Goal: Task Accomplishment & Management: Manage account settings

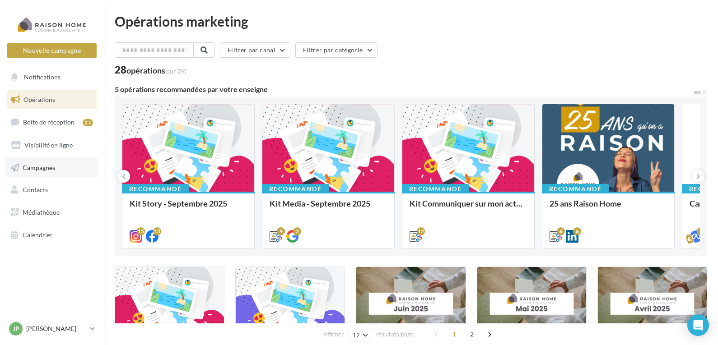
click at [47, 172] on link "Campagnes" at bounding box center [51, 167] width 93 height 19
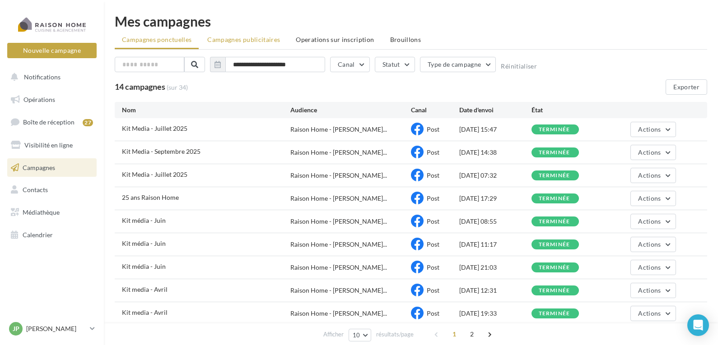
click at [248, 41] on span "Campagnes publicitaires" at bounding box center [243, 40] width 73 height 8
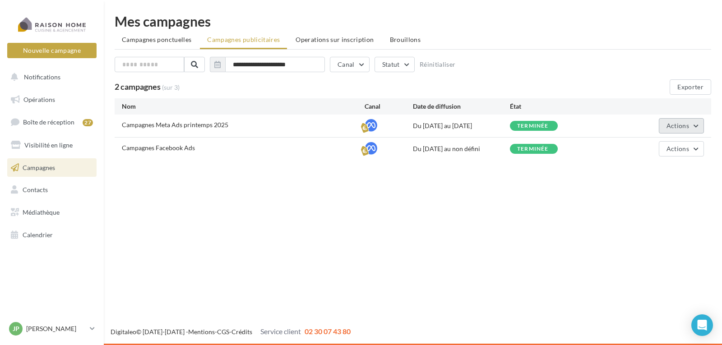
click at [687, 125] on span "Actions" at bounding box center [678, 126] width 23 height 8
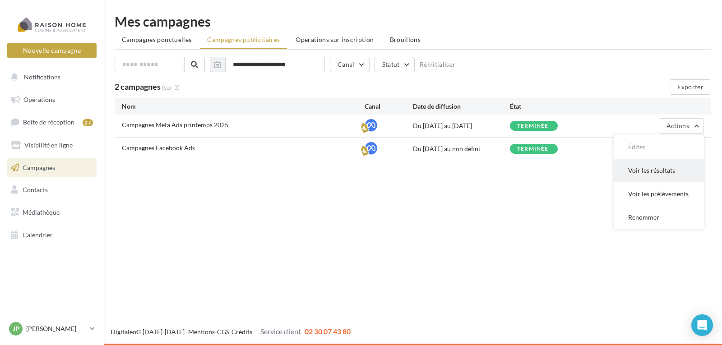
click at [660, 170] on button "Voir les résultats" at bounding box center [659, 170] width 90 height 23
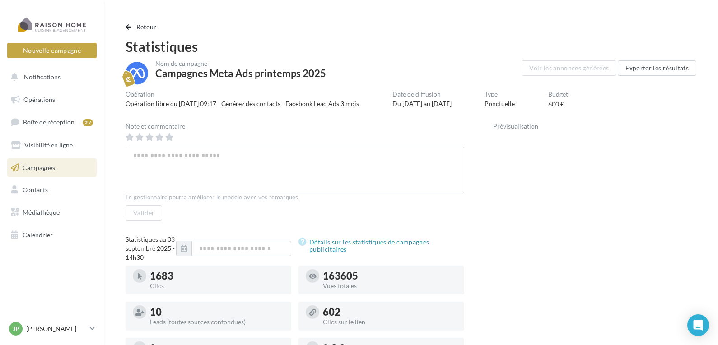
click at [650, 101] on div at bounding box center [648, 100] width 95 height 18
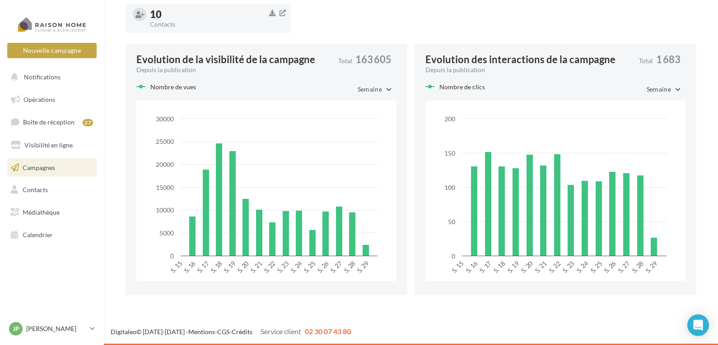
scroll to position [262, 0]
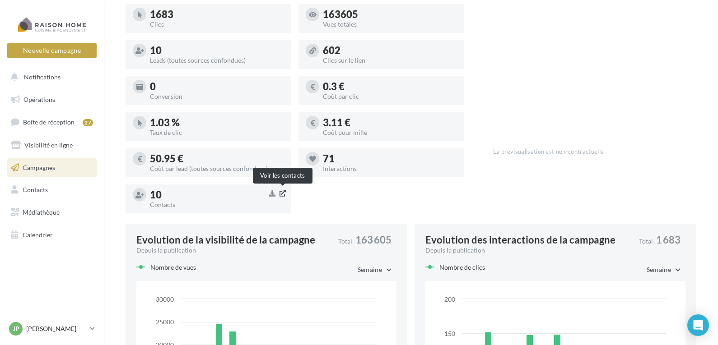
click at [282, 194] on icon "button" at bounding box center [282, 193] width 6 height 7
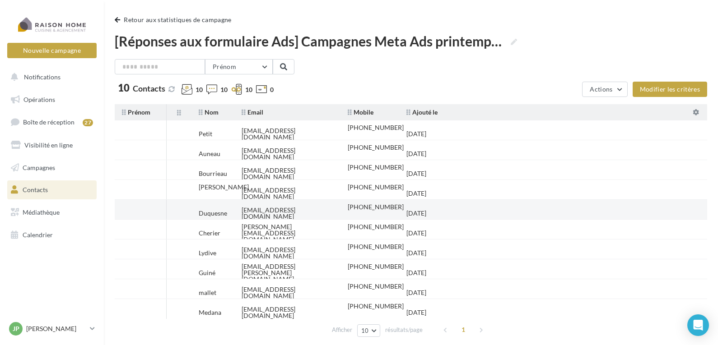
click at [274, 211] on div "[EMAIL_ADDRESS][DOMAIN_NAME]" at bounding box center [288, 213] width 92 height 13
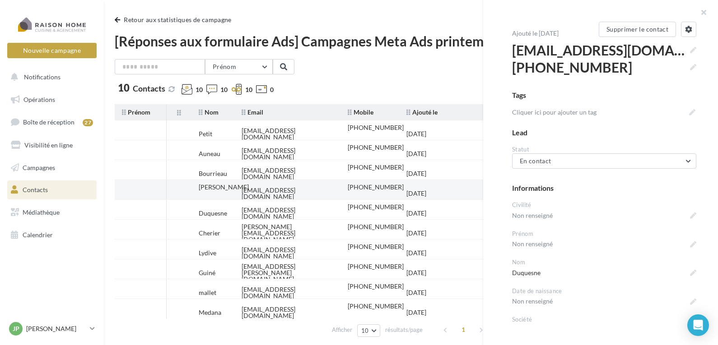
click at [252, 190] on div "marianne8577@gmail.com" at bounding box center [288, 193] width 92 height 13
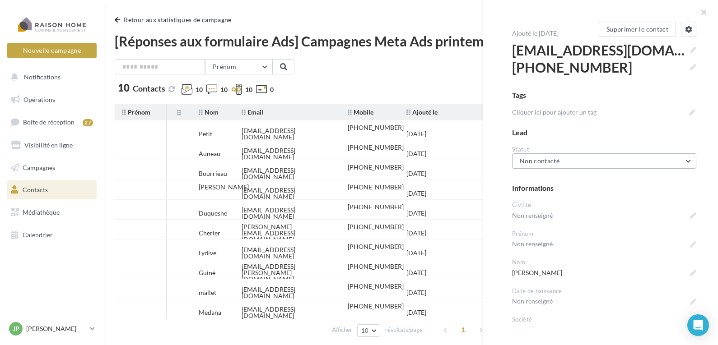
click at [596, 159] on button "Non contacté" at bounding box center [604, 160] width 184 height 15
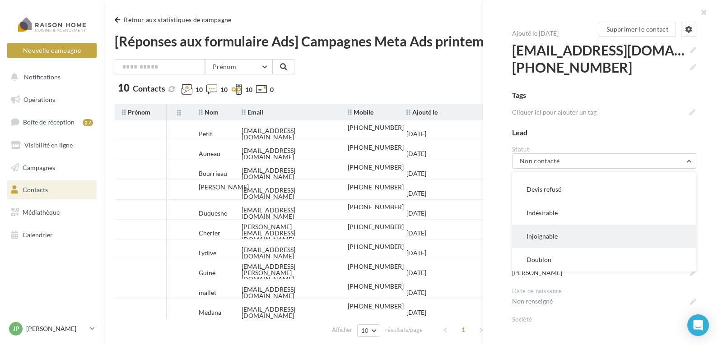
click at [566, 235] on button "Injoignable" at bounding box center [604, 236] width 184 height 23
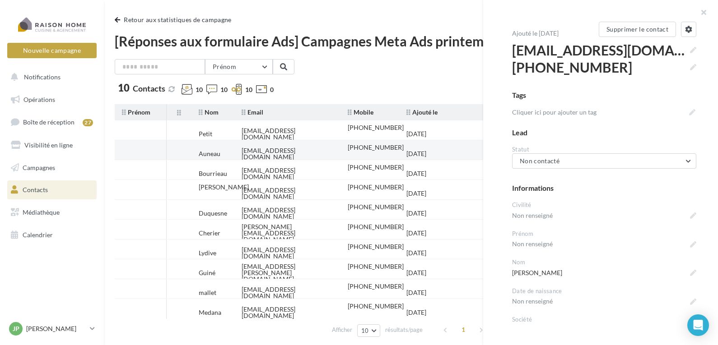
click at [288, 151] on div "fauneau@bbox.fr" at bounding box center [288, 154] width 92 height 13
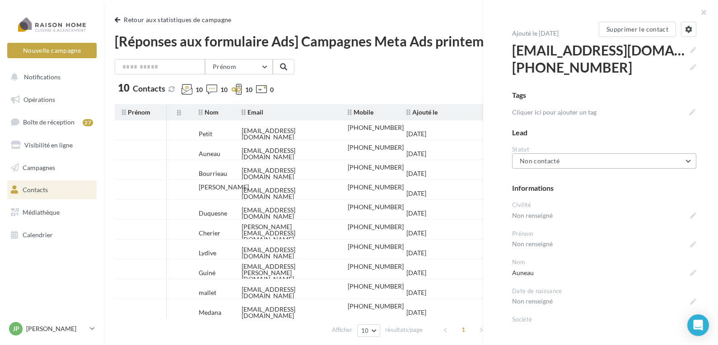
click at [593, 158] on button "Non contacté" at bounding box center [604, 160] width 184 height 15
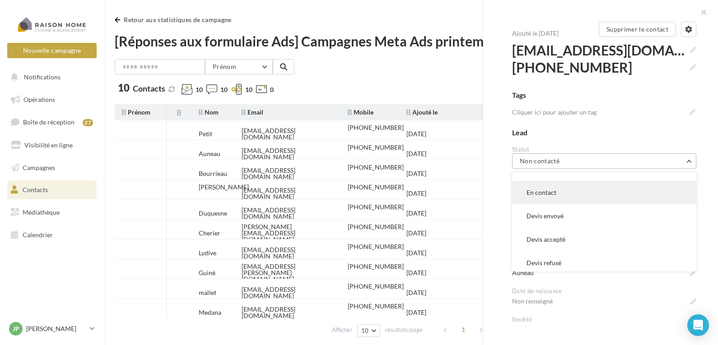
scroll to position [90, 0]
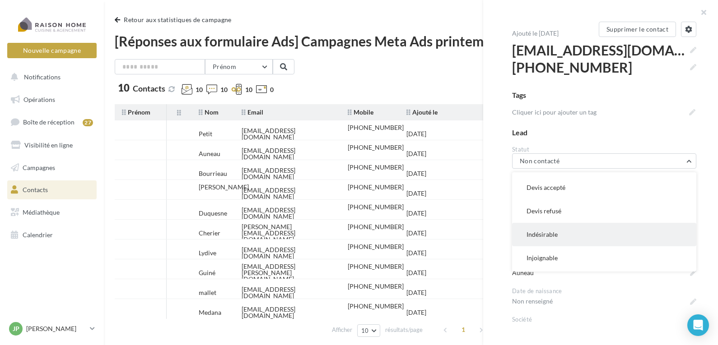
click at [560, 233] on button "Indésirable" at bounding box center [604, 234] width 184 height 23
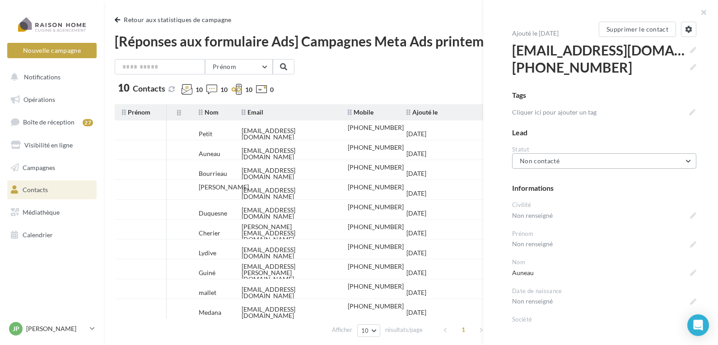
click at [576, 161] on button "Non contacté" at bounding box center [604, 160] width 184 height 15
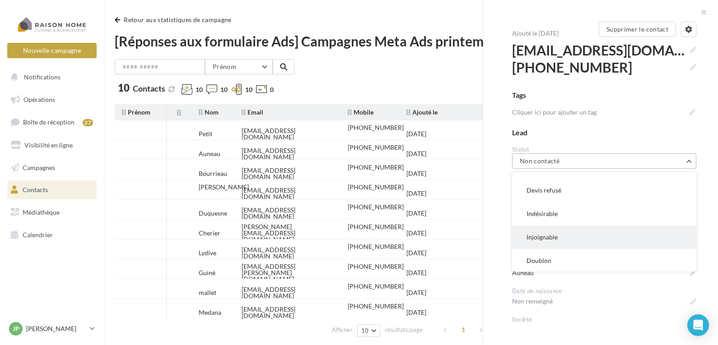
scroll to position [112, 0]
click at [563, 233] on button "Injoignable" at bounding box center [604, 236] width 184 height 23
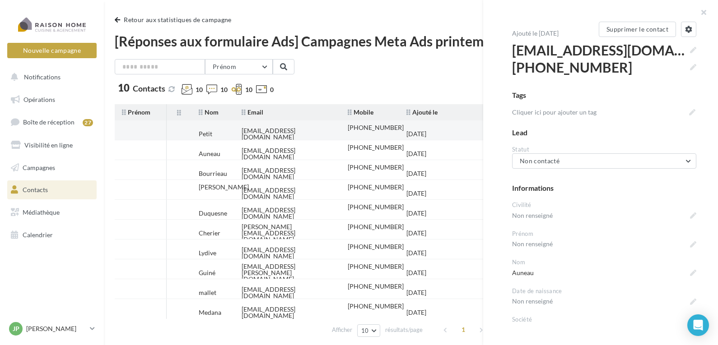
click at [272, 130] on div "mariefrancepetit@hotmail.fr" at bounding box center [288, 134] width 92 height 13
click at [558, 160] on span "Non contacté" at bounding box center [540, 161] width 40 height 8
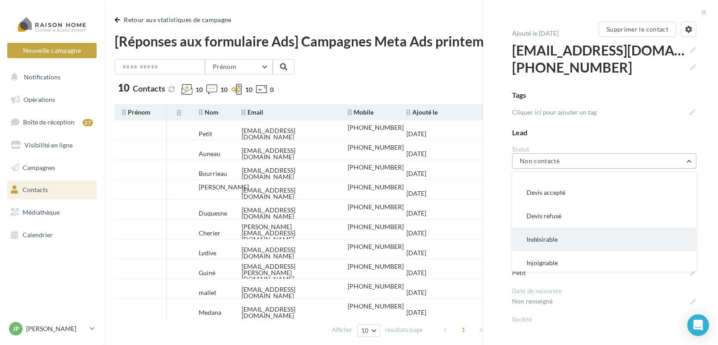
scroll to position [90, 0]
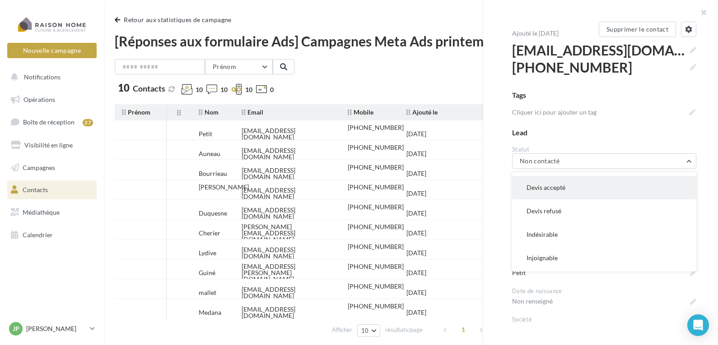
click at [565, 186] on span "Devis accepté" at bounding box center [545, 188] width 39 height 8
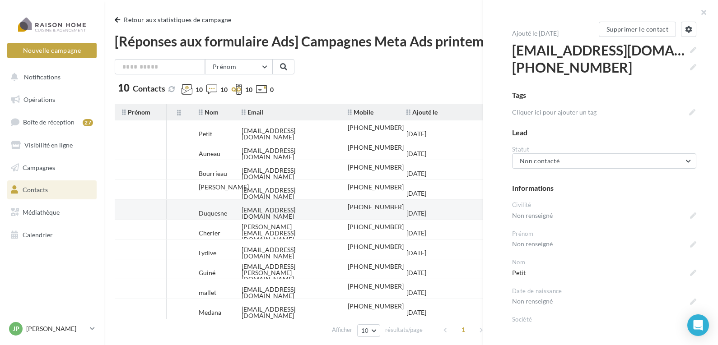
click at [256, 208] on div "brigitteduquesne@hotmail.fr" at bounding box center [288, 213] width 92 height 13
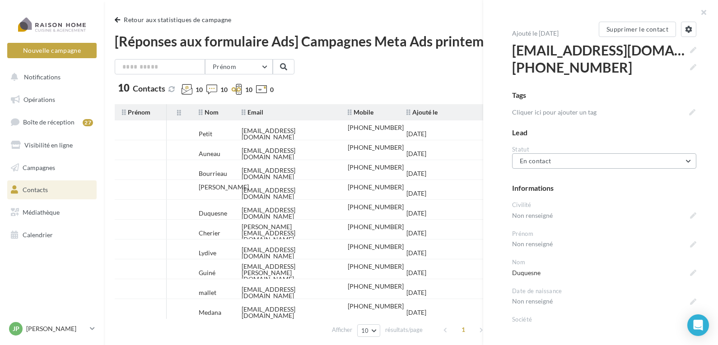
click at [614, 160] on button "En contact" at bounding box center [604, 160] width 184 height 15
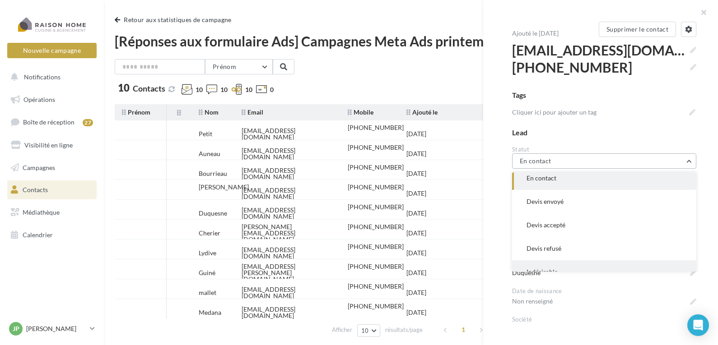
scroll to position [69, 0]
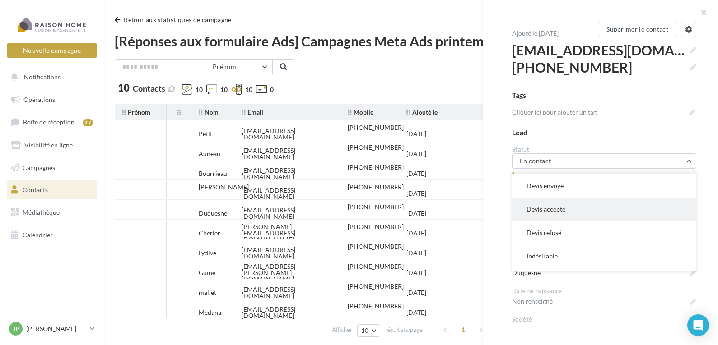
click at [563, 208] on span "Devis accepté" at bounding box center [545, 209] width 39 height 8
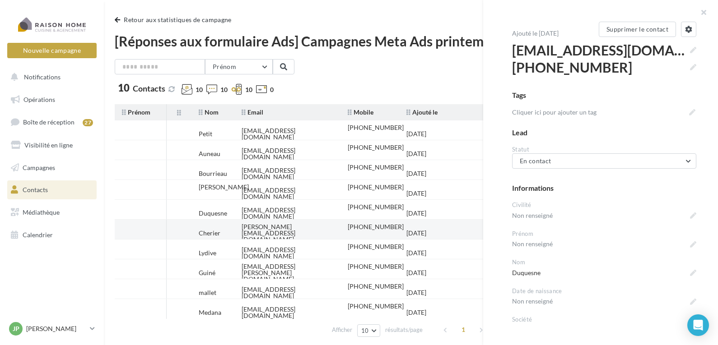
click at [274, 230] on div "alexis.cherier@hotmail.com" at bounding box center [288, 233] width 92 height 19
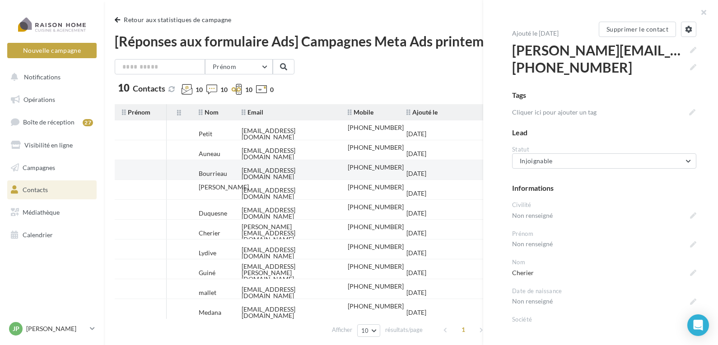
scroll to position [45, 0]
